Goal: Task Accomplishment & Management: Complete application form

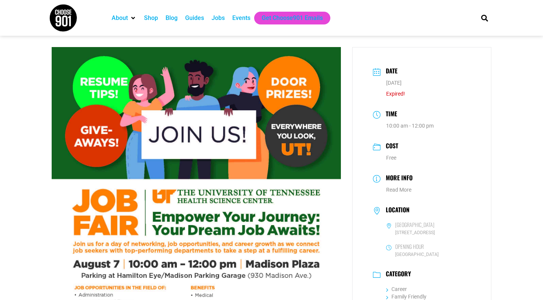
click at [250, 15] on div "Events" at bounding box center [241, 18] width 18 height 9
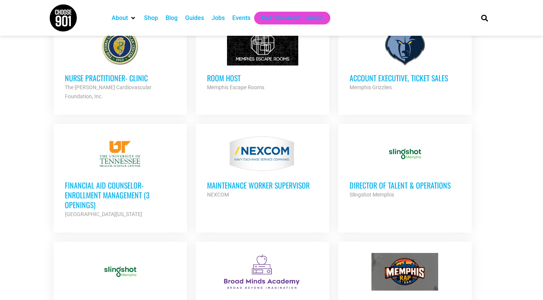
scroll to position [542, 0]
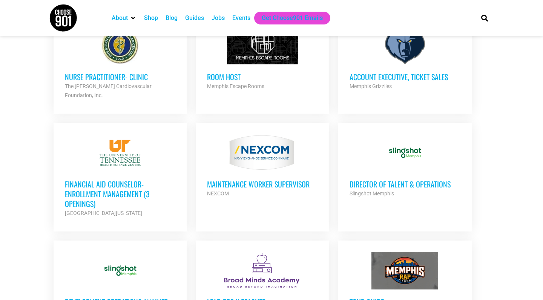
click at [120, 180] on h3 "Financial Aid Counselor-Enrollment Management (3 Openings)" at bounding box center [120, 193] width 111 height 29
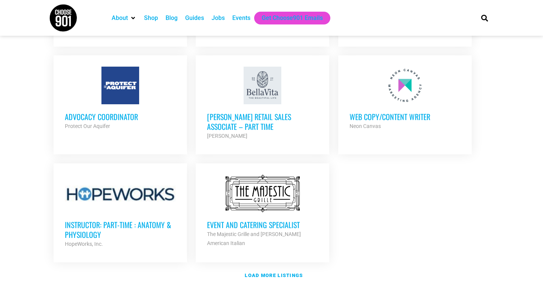
scroll to position [842, 0]
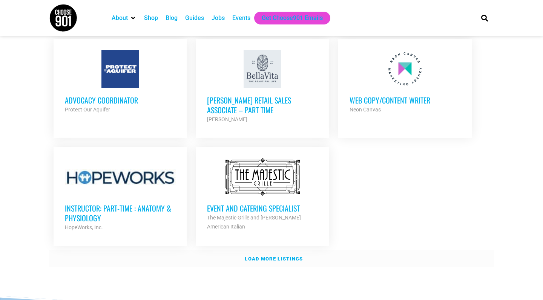
click at [271, 256] on strong "Load more listings" at bounding box center [274, 259] width 58 height 6
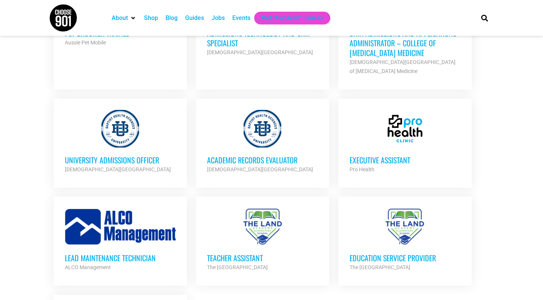
scroll to position [1440, 0]
click at [230, 122] on div at bounding box center [262, 129] width 111 height 38
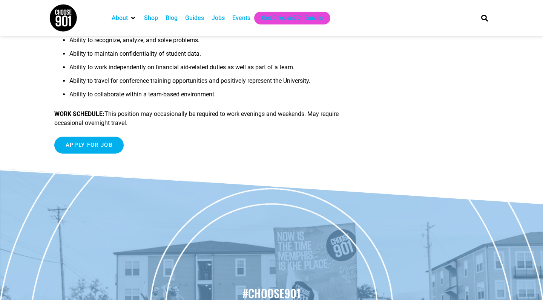
scroll to position [536, 0]
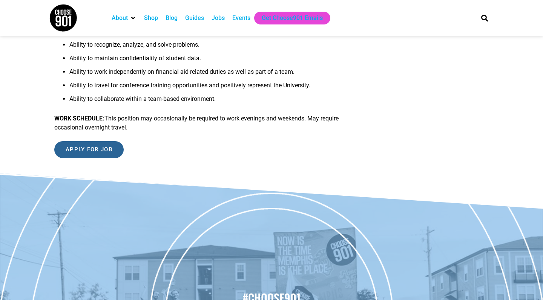
click at [112, 146] on input "Apply for job" at bounding box center [88, 149] width 69 height 17
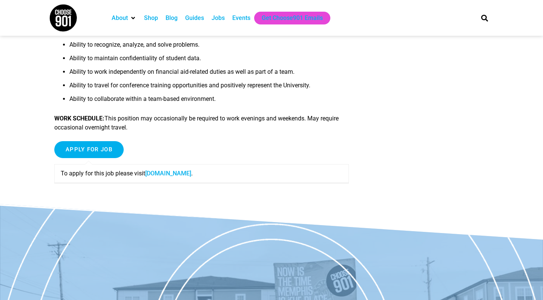
click at [191, 172] on link "fa-ewlq-saasfaprod1.fa.ocs.oraclecloud.com" at bounding box center [168, 173] width 46 height 7
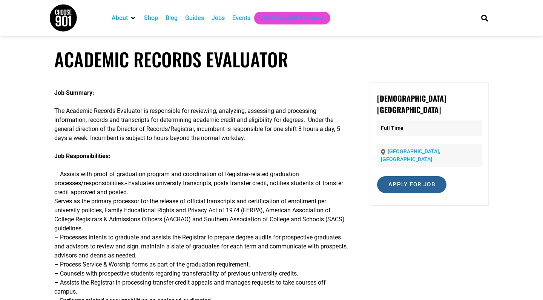
click at [410, 179] on input "Apply for job" at bounding box center [411, 184] width 69 height 17
